Goal: Check status: Check status

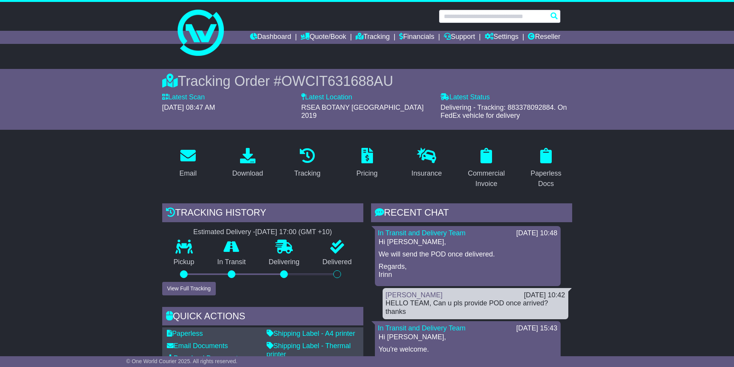
click at [448, 10] on input "text" at bounding box center [500, 16] width 122 height 13
click at [453, 14] on input "text" at bounding box center [500, 16] width 122 height 13
paste input "**********"
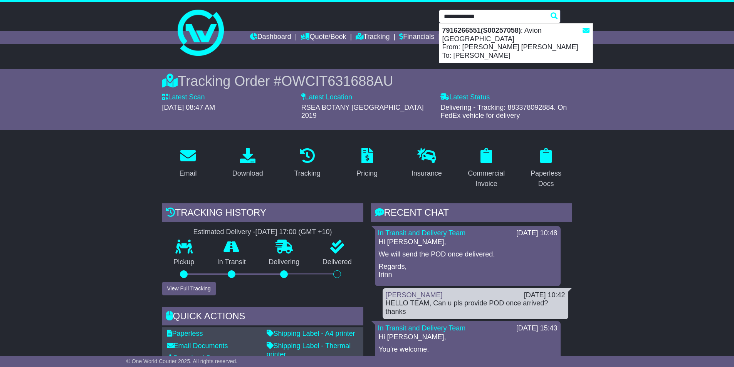
click at [483, 35] on div "7916266551(S00257058) : Avion [GEOGRAPHIC_DATA] From: [PERSON_NAME] [PERSON_NAM…" at bounding box center [515, 43] width 153 height 39
type input "**********"
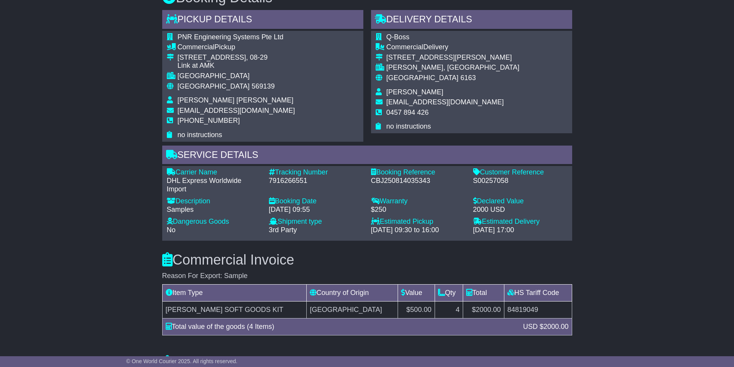
scroll to position [424, 0]
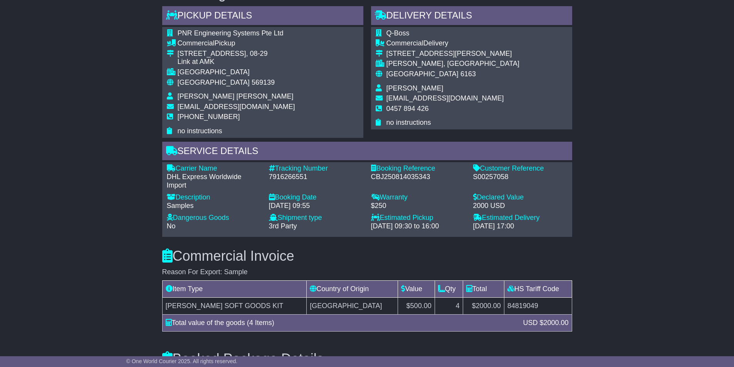
click at [501, 181] on div "S00257058" at bounding box center [520, 177] width 94 height 8
click at [499, 176] on div "S00257058" at bounding box center [520, 177] width 94 height 8
copy div "S00257058"
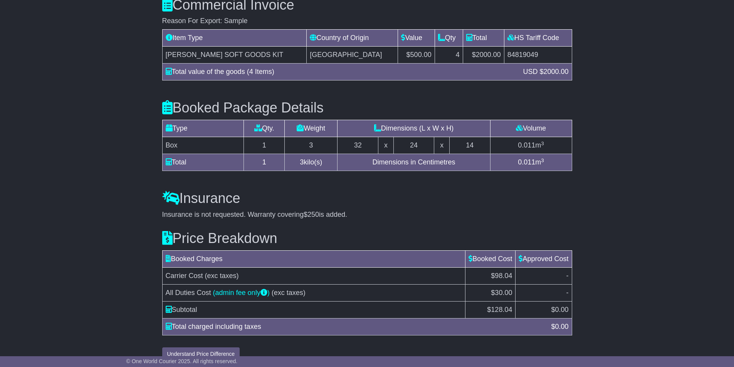
scroll to position [688, 0]
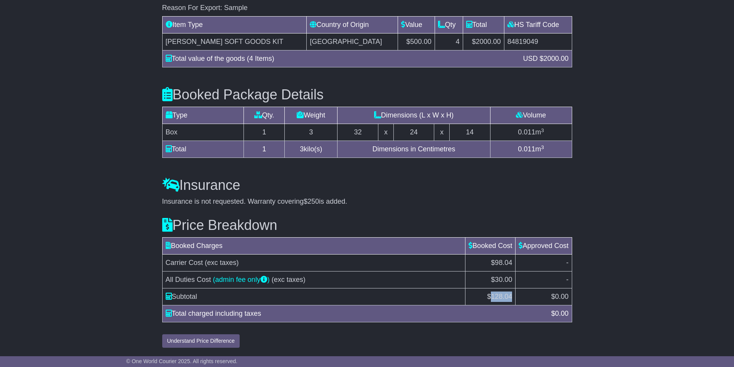
drag, startPoint x: 510, startPoint y: 296, endPoint x: 491, endPoint y: 298, distance: 19.4
click at [491, 298] on span "128.04" at bounding box center [501, 297] width 21 height 8
copy span "128.04"
drag, startPoint x: 533, startPoint y: 147, endPoint x: 504, endPoint y: 143, distance: 29.5
click at [500, 142] on td "0.011 m 3" at bounding box center [531, 149] width 82 height 17
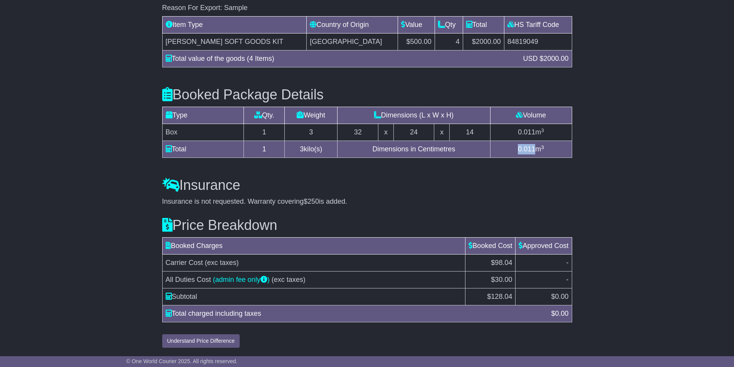
copy span "0.011"
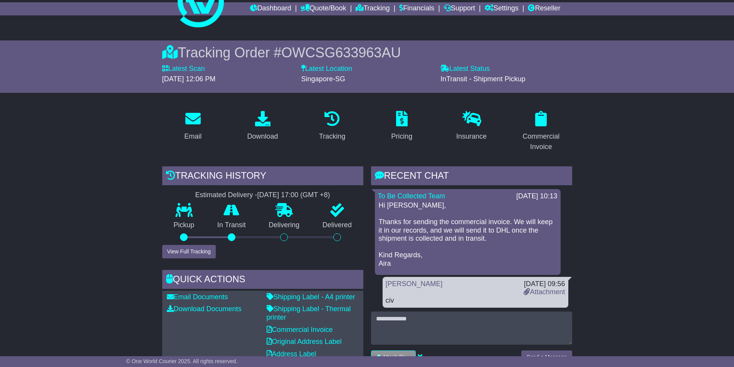
scroll to position [0, 0]
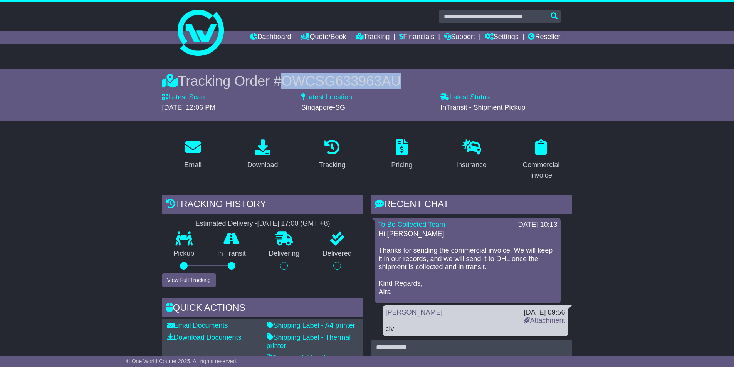
drag, startPoint x: 407, startPoint y: 85, endPoint x: 286, endPoint y: 87, distance: 121.5
click at [286, 87] on div "Tracking Order # OWCSG633963AU" at bounding box center [367, 81] width 410 height 17
copy span "OWCSG633963AU"
